Goal: Task Accomplishment & Management: Use online tool/utility

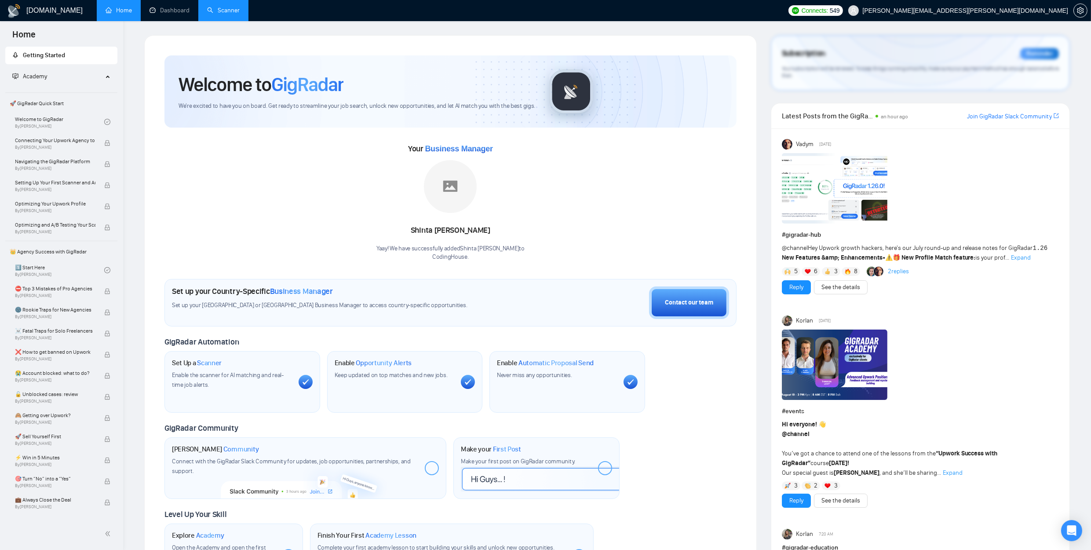
click at [211, 9] on link "Scanner" at bounding box center [223, 10] width 33 height 7
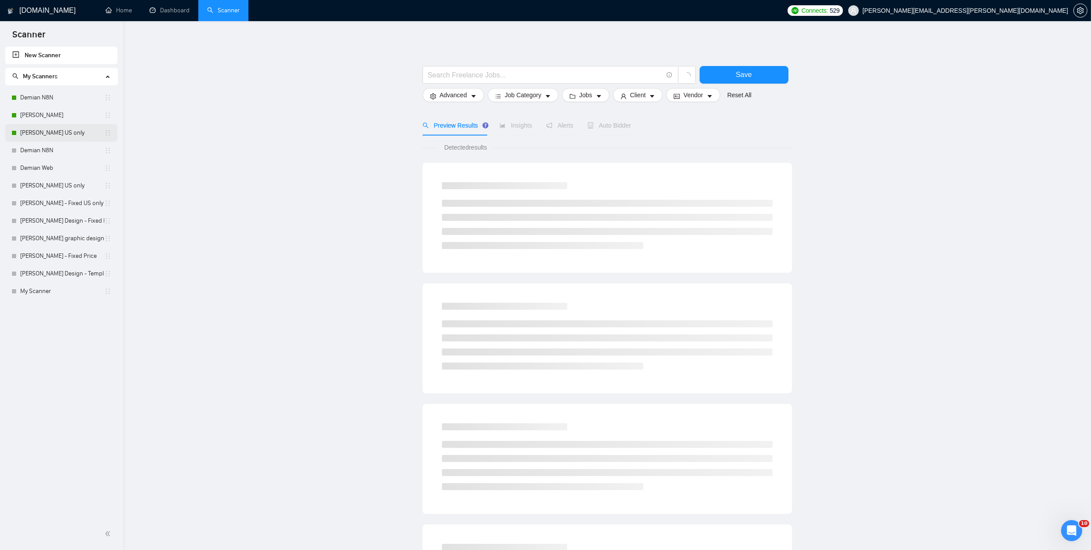
click at [55, 134] on link "[PERSON_NAME] US only" at bounding box center [62, 133] width 84 height 18
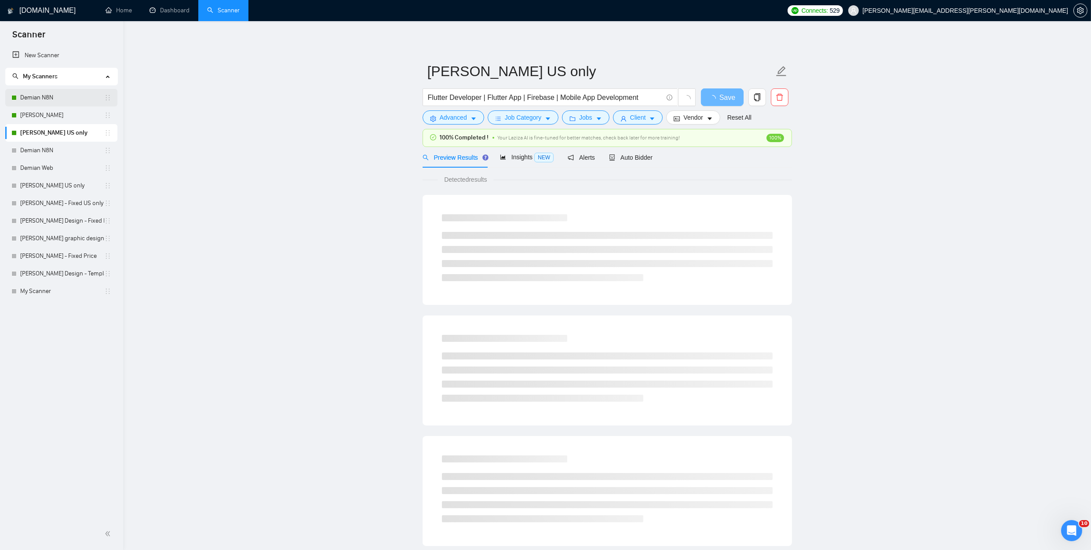
click at [48, 97] on link "Demian N8N" at bounding box center [62, 98] width 84 height 18
click at [641, 158] on span "Auto Bidder" at bounding box center [631, 157] width 44 height 7
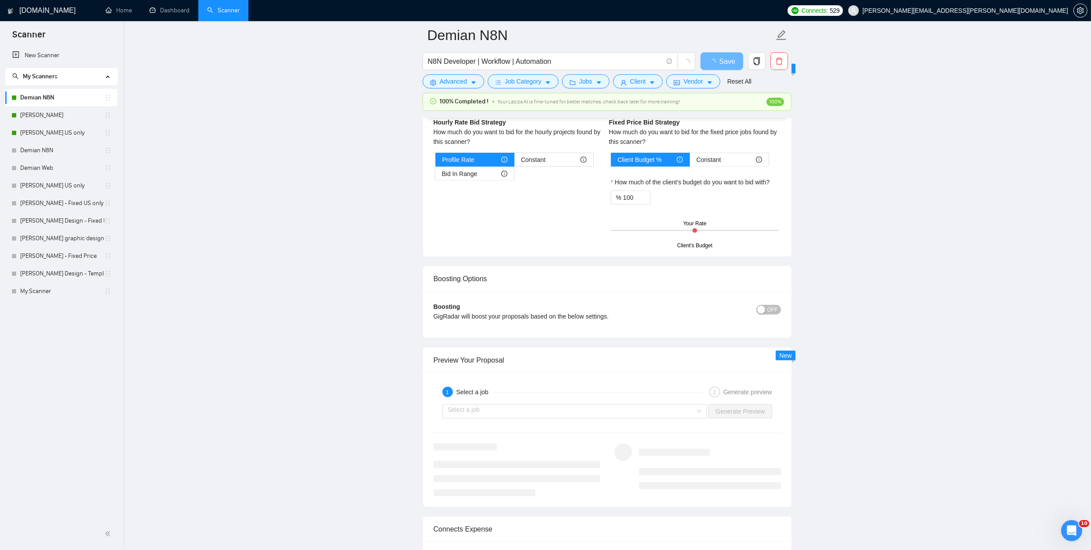
scroll to position [2029, 0]
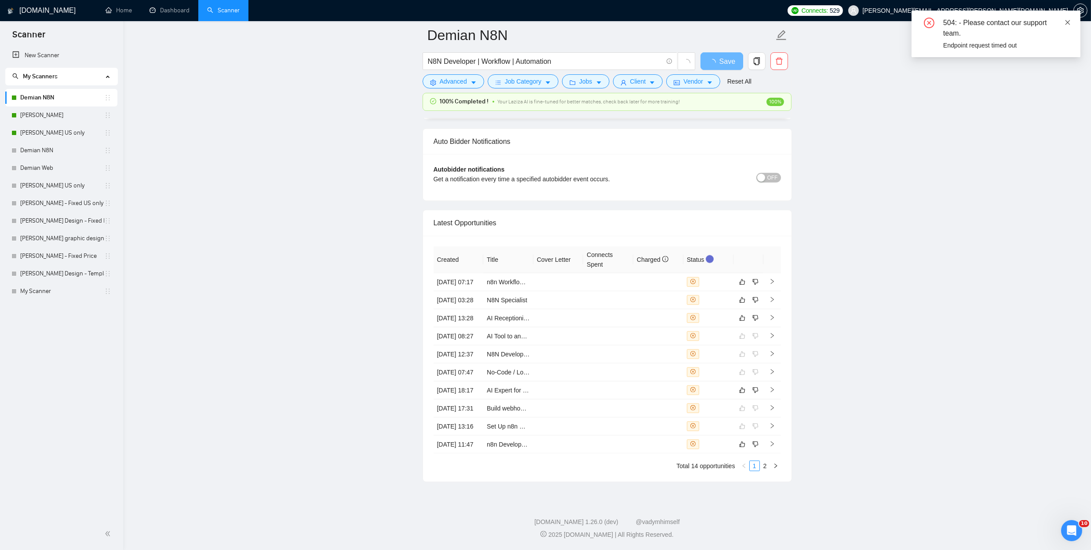
click at [1068, 20] on icon "close" at bounding box center [1068, 22] width 6 height 6
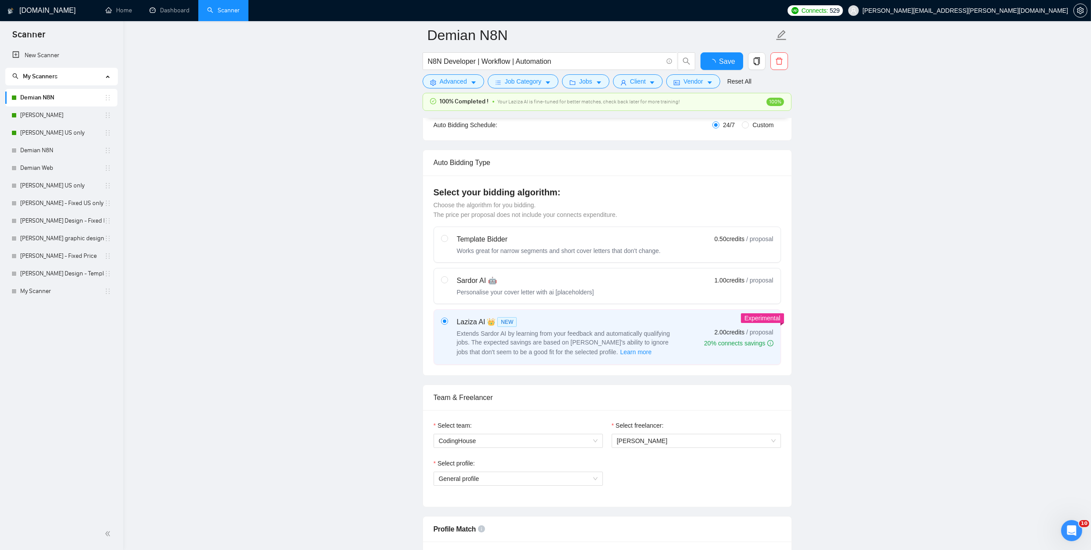
scroll to position [0, 0]
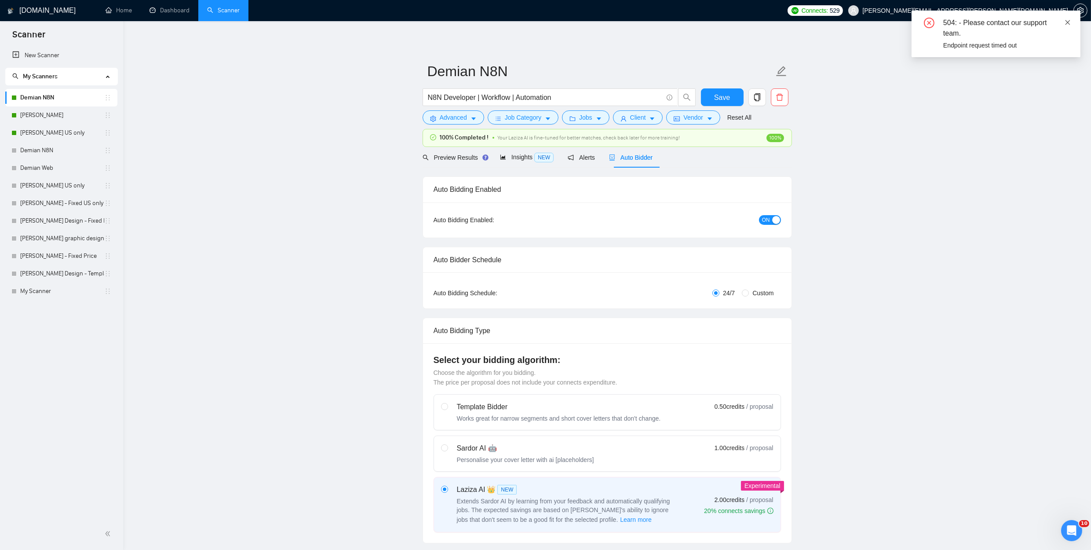
click at [1065, 22] on icon "close" at bounding box center [1068, 22] width 6 height 6
